Goal: Information Seeking & Learning: Learn about a topic

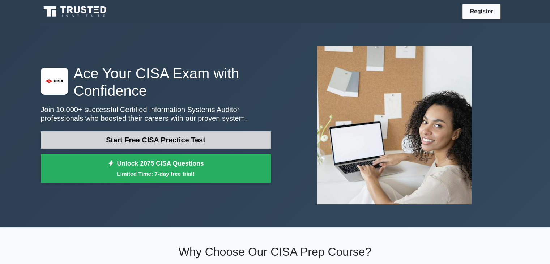
click at [86, 137] on link "Start Free CISA Practice Test" at bounding box center [156, 139] width 230 height 17
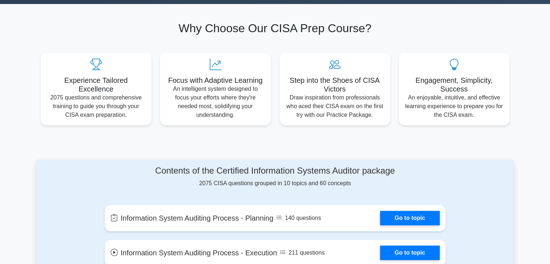
scroll to position [224, 0]
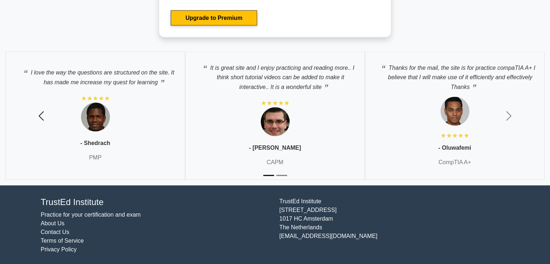
click at [38, 108] on button "Previous" at bounding box center [41, 115] width 83 height 139
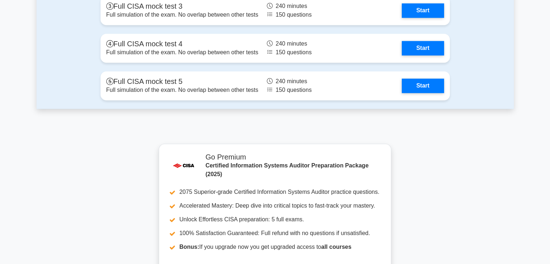
scroll to position [1171, 0]
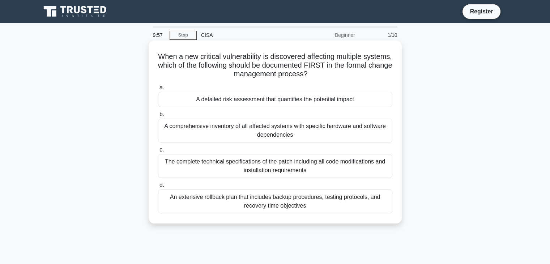
click at [204, 44] on div "When a new critical vulnerability is discovered affecting multiple systems, whi…" at bounding box center [275, 132] width 253 height 183
click at [255, 143] on div "A comprehensive inventory of all affected systems with specific hardware and so…" at bounding box center [275, 131] width 234 height 24
click at [158, 117] on input "b. A comprehensive inventory of all affected systems with specific hardware and…" at bounding box center [158, 114] width 0 height 5
